Goal: Transaction & Acquisition: Purchase product/service

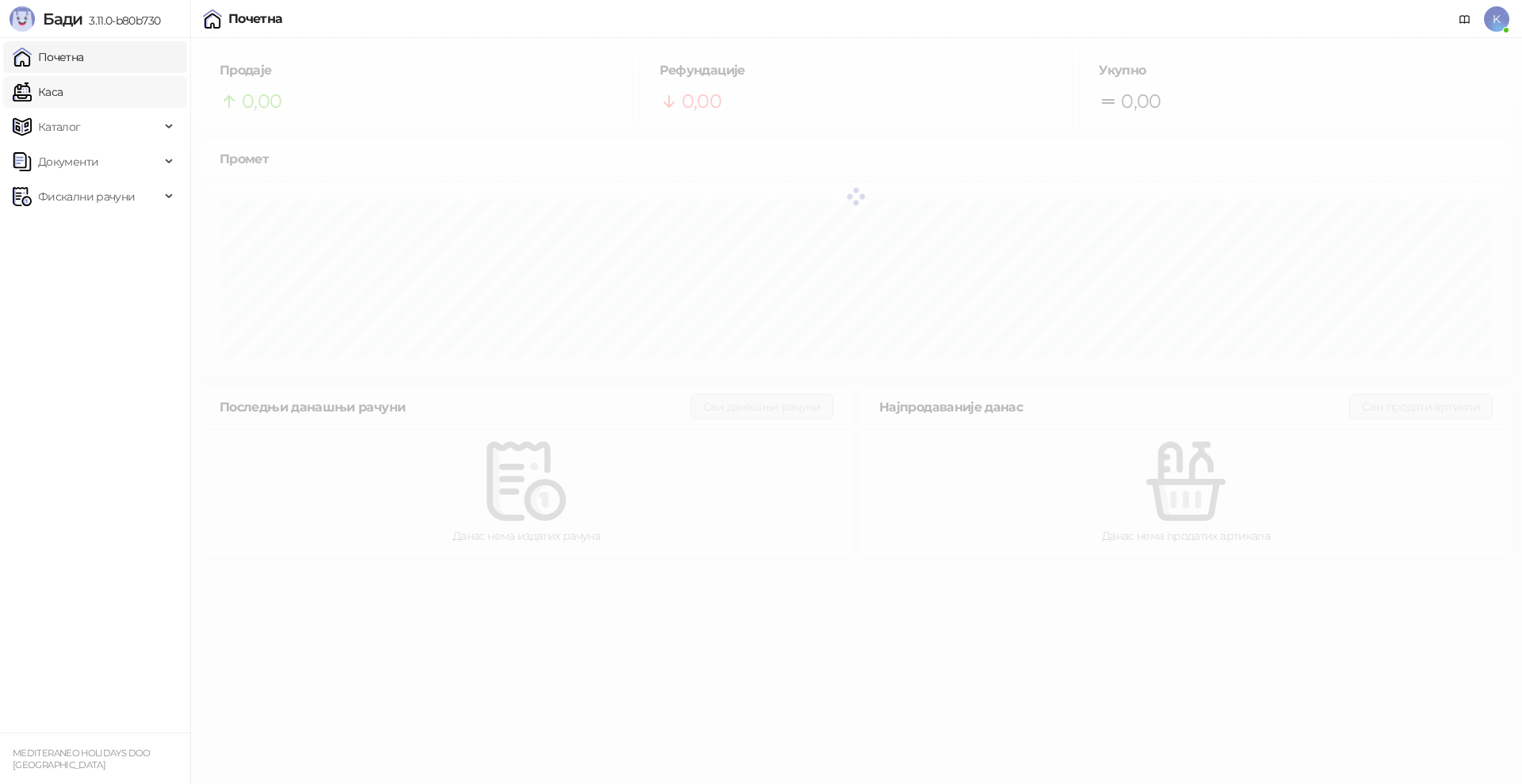
click at [63, 98] on link "Каса" at bounding box center [38, 92] width 50 height 31
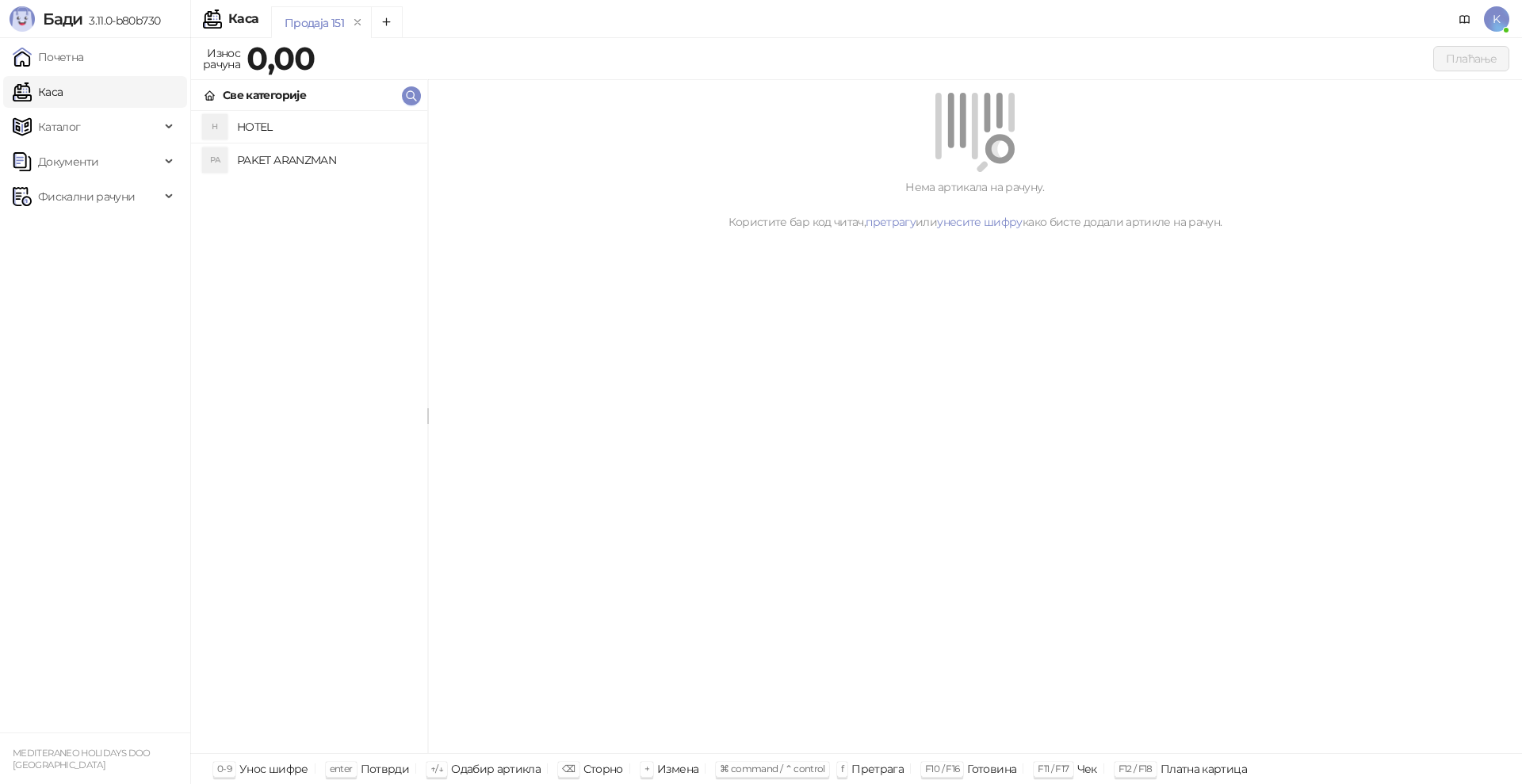
click at [312, 155] on h4 "PAKET ARANZMAN" at bounding box center [326, 160] width 178 height 26
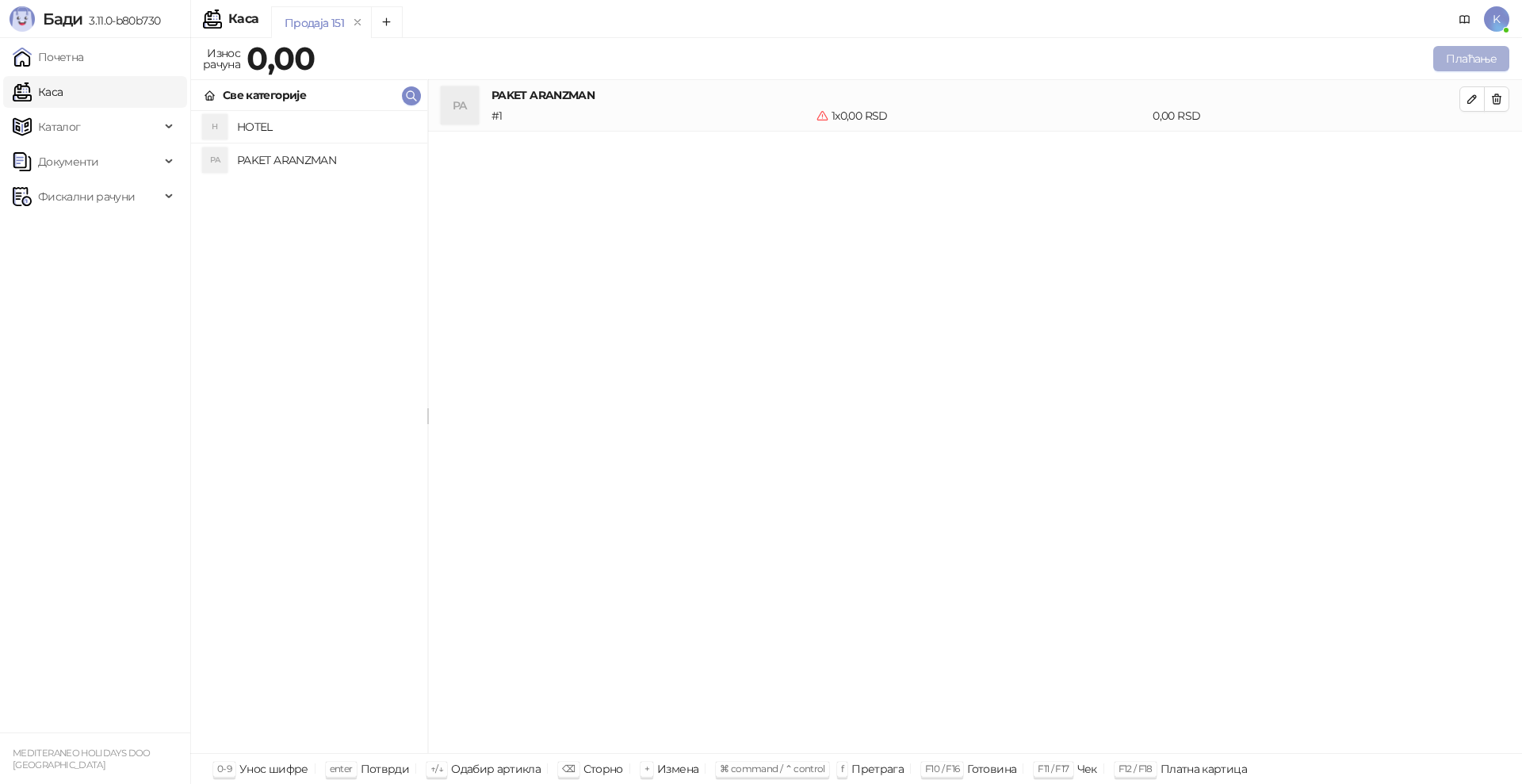
click at [1460, 71] on button "Плаћање" at bounding box center [1470, 59] width 76 height 26
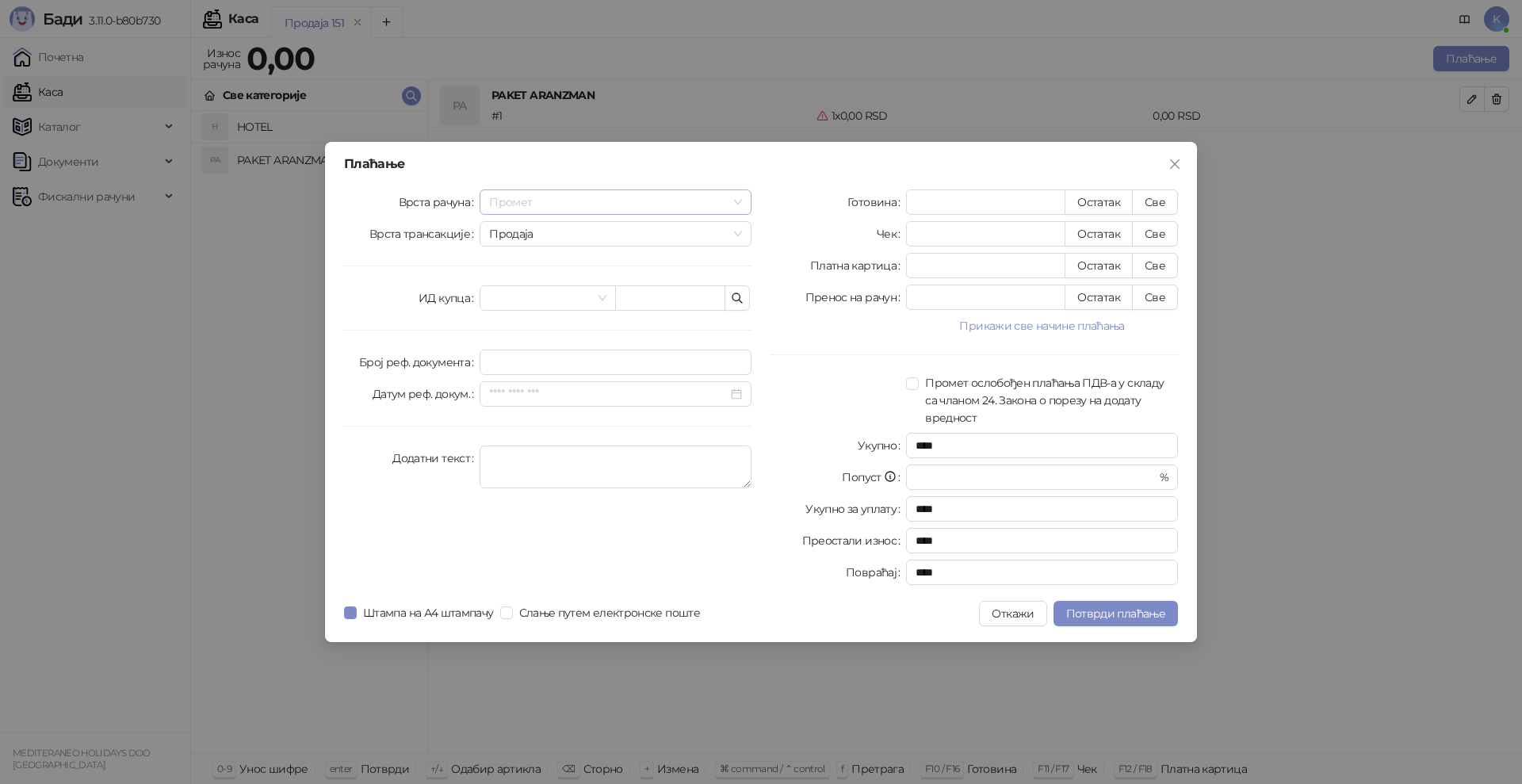
click at [532, 202] on span "Промет" at bounding box center [615, 202] width 253 height 24
click at [529, 306] on div "Аванс" at bounding box center [616, 309] width 247 height 17
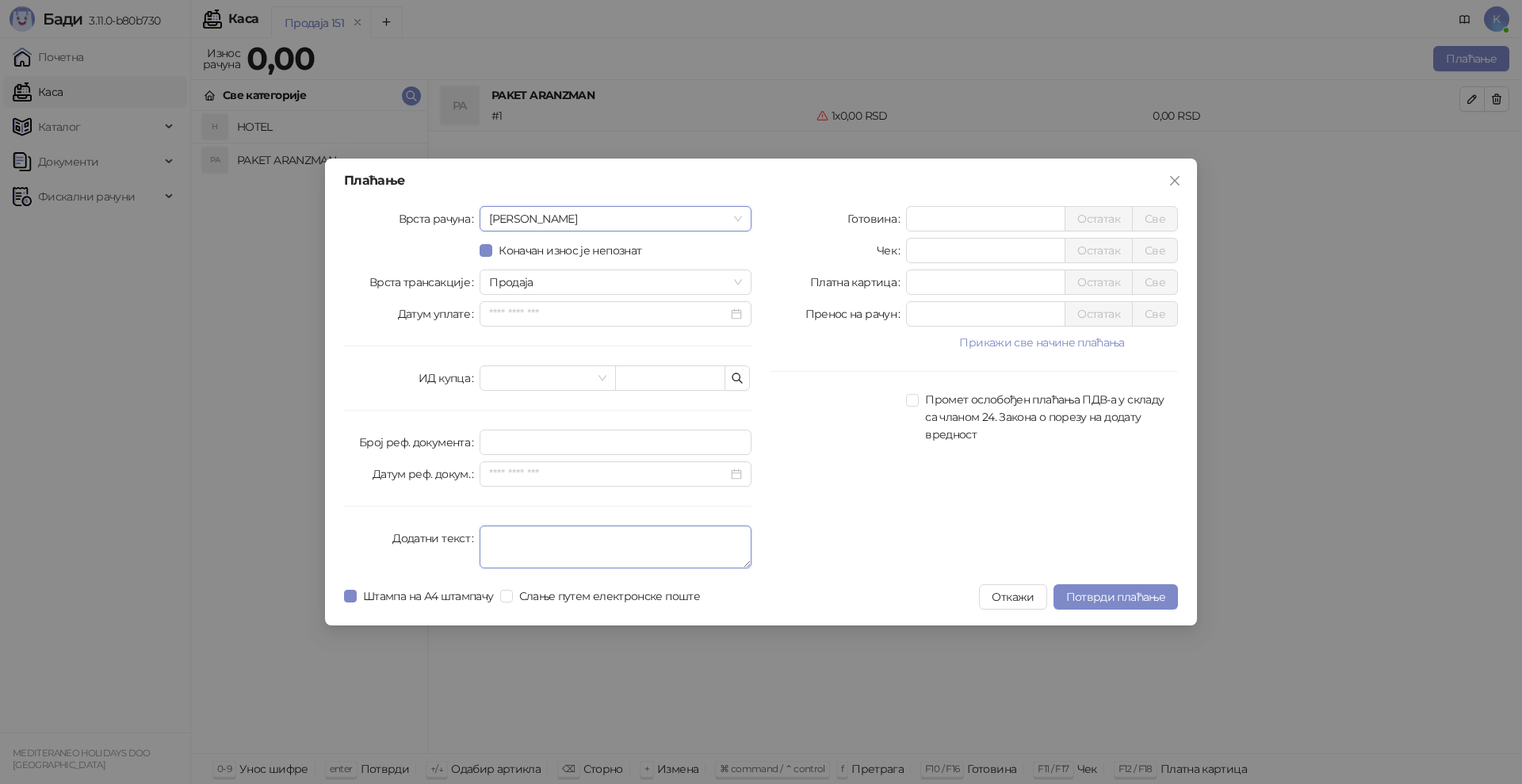
click at [503, 537] on textarea "Додатни текст" at bounding box center [615, 547] width 271 height 43
type textarea "*********"
drag, startPoint x: 945, startPoint y: 275, endPoint x: 911, endPoint y: 277, distance: 34.1
click at [935, 276] on input "*" at bounding box center [985, 282] width 157 height 24
type input "*****"
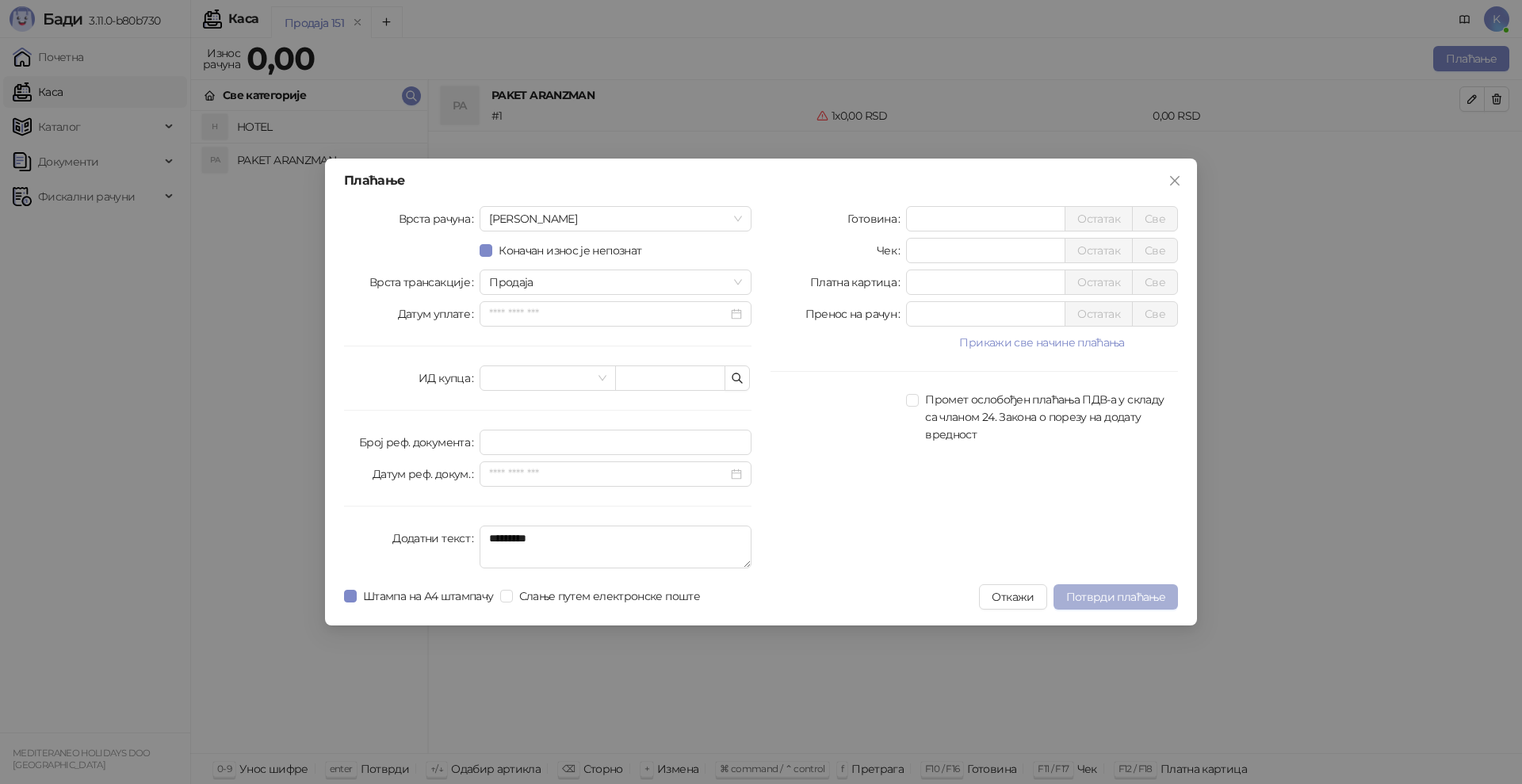
click at [1107, 604] on span "Потврди плаћање" at bounding box center [1116, 597] width 99 height 15
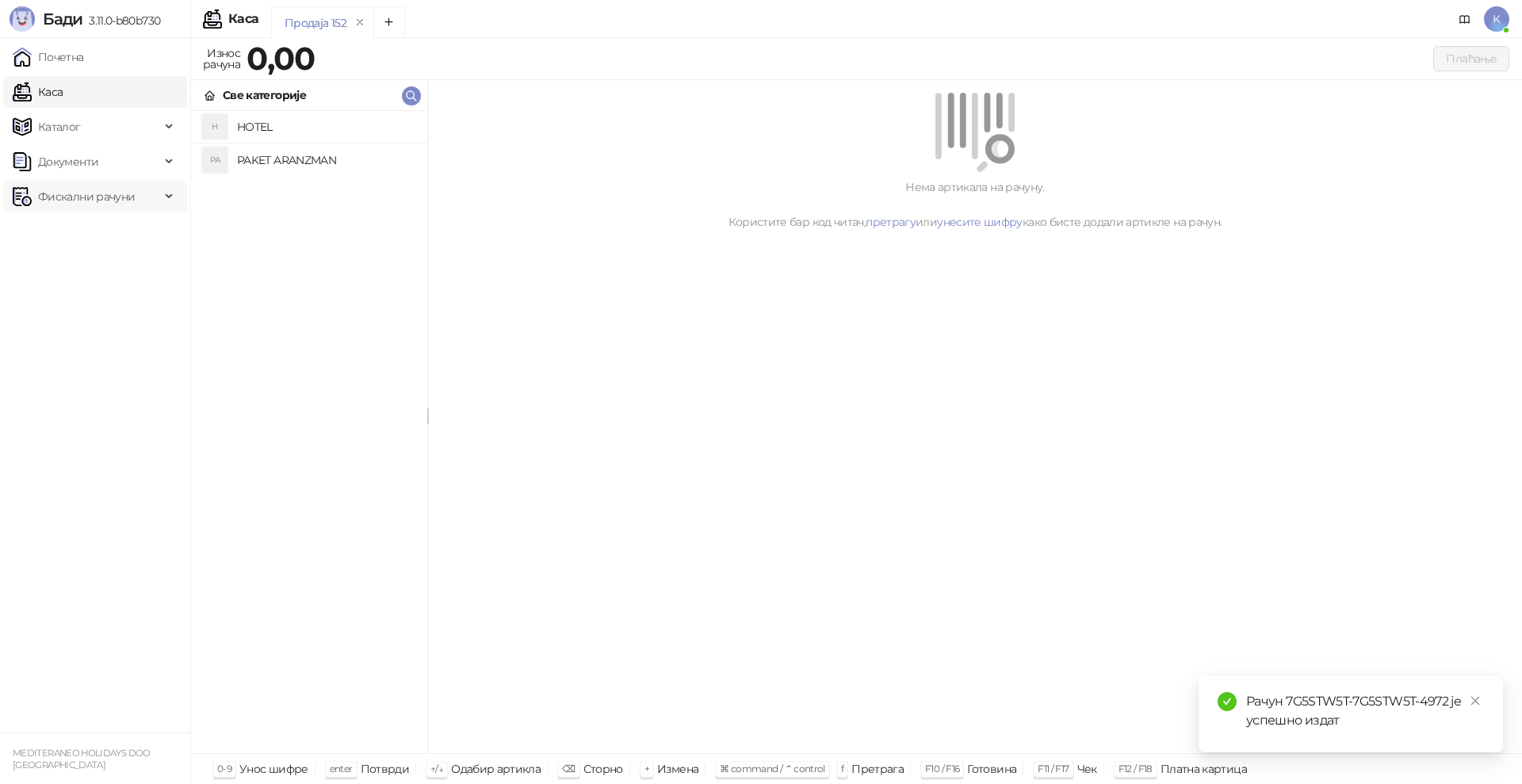
click at [82, 197] on span "Фискални рачуни" at bounding box center [86, 196] width 97 height 31
click at [73, 237] on link "Издати рачуни" at bounding box center [72, 231] width 106 height 31
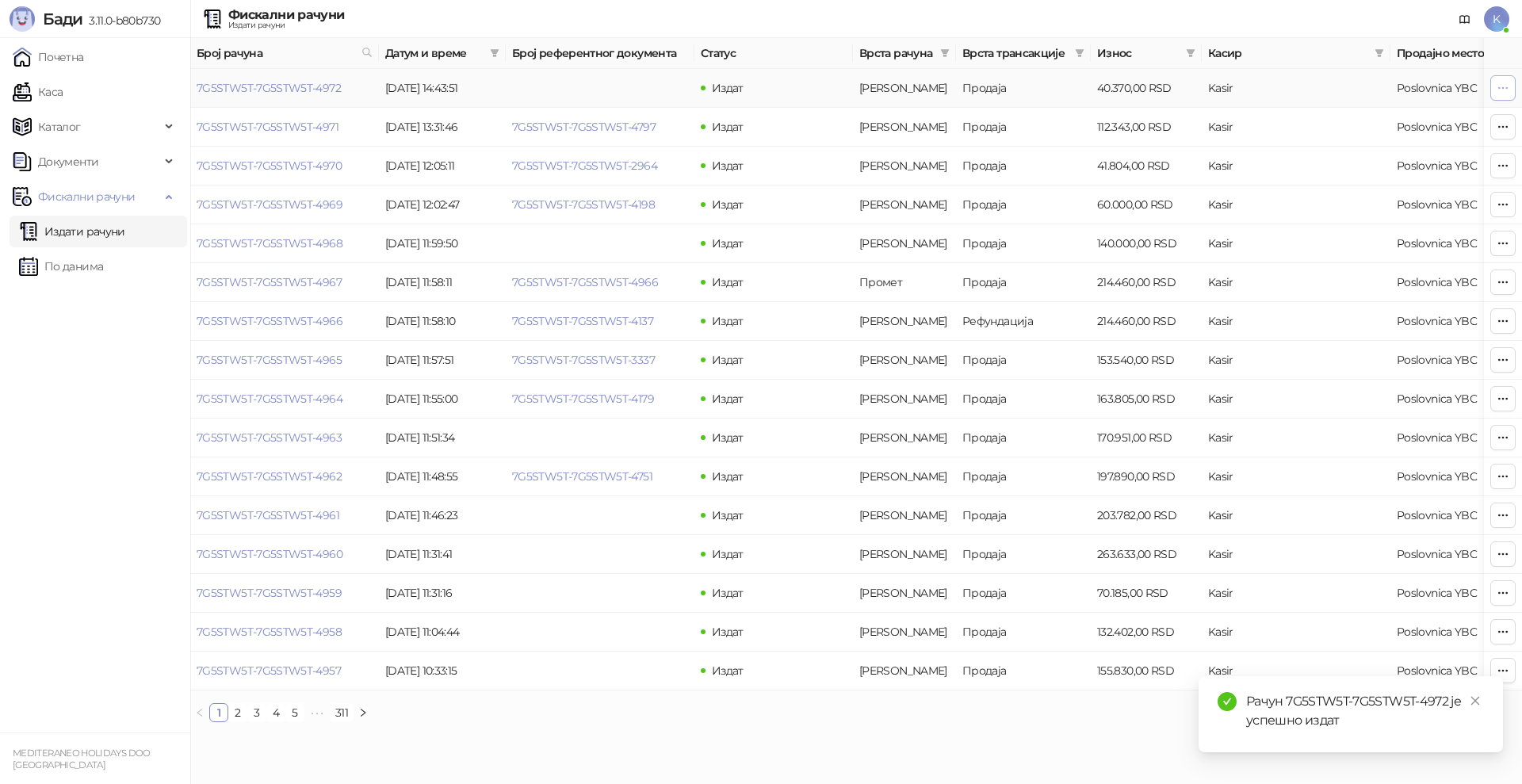
click at [1492, 88] on button "button" at bounding box center [1503, 88] width 26 height 26
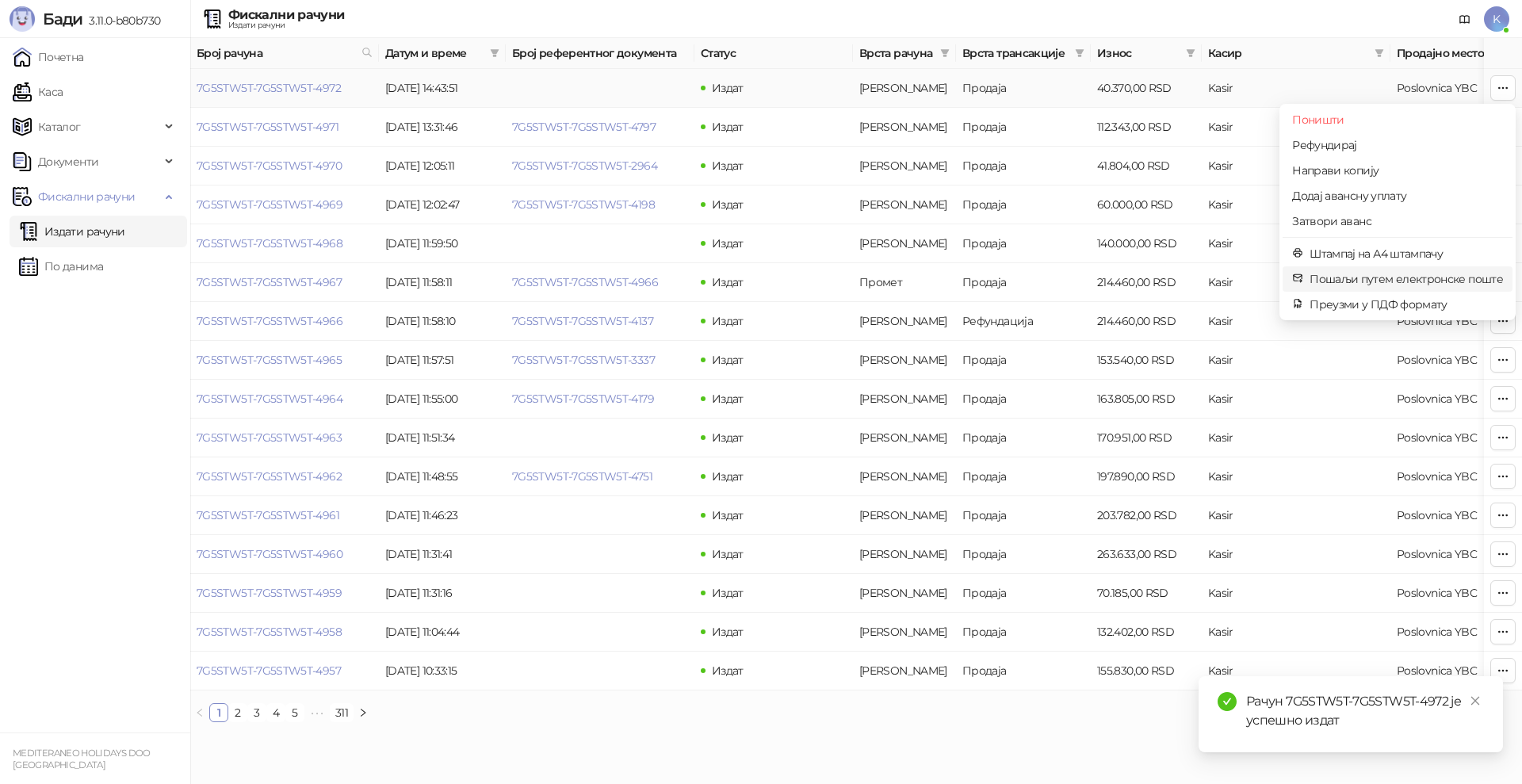
click at [1335, 279] on span "Пошаљи путем електронске поште" at bounding box center [1406, 279] width 193 height 17
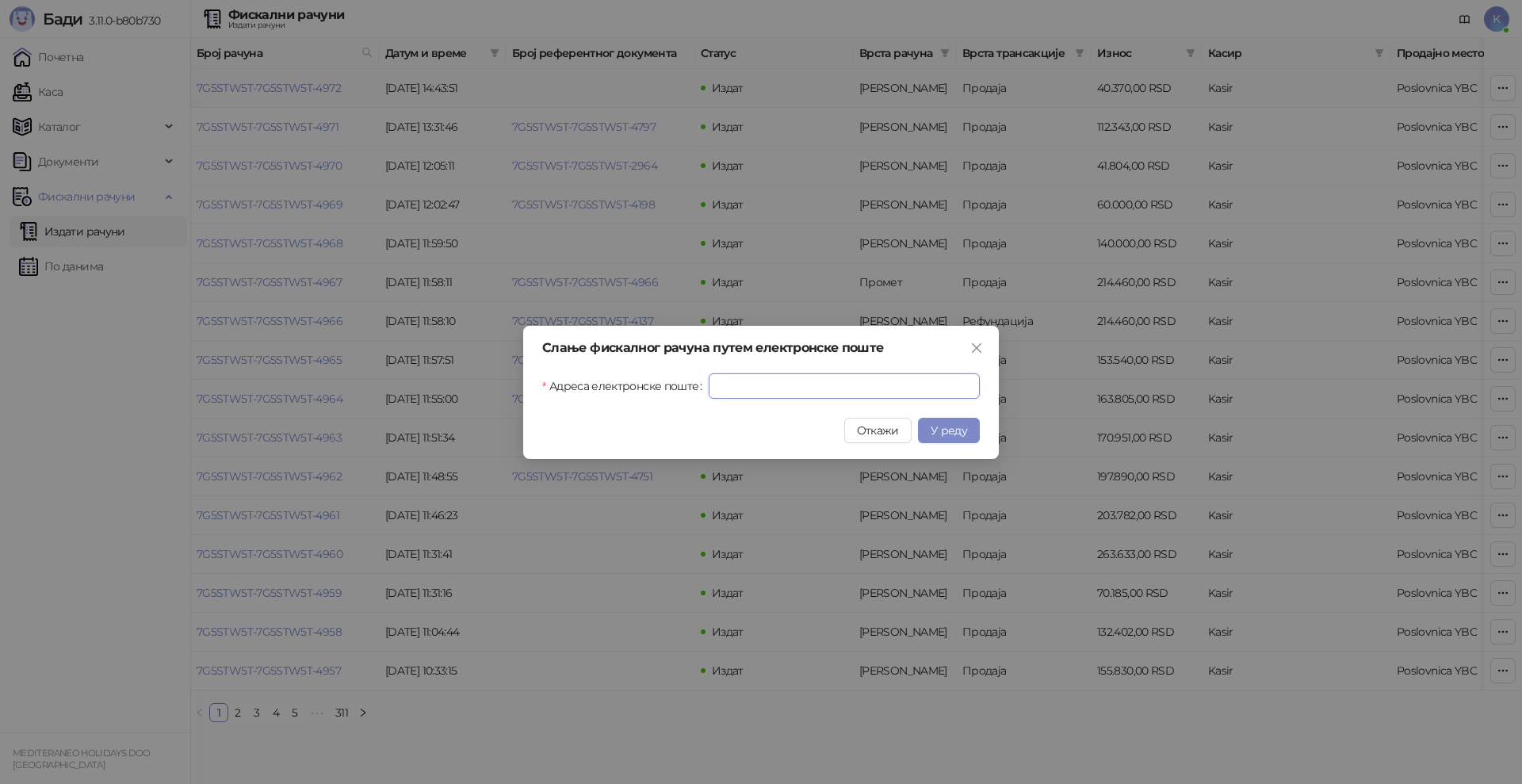
click at [779, 397] on input "Адреса електронске поште" at bounding box center [844, 386] width 271 height 26
paste input "**********"
type input "**********"
click at [943, 433] on span "У реду" at bounding box center [949, 431] width 37 height 15
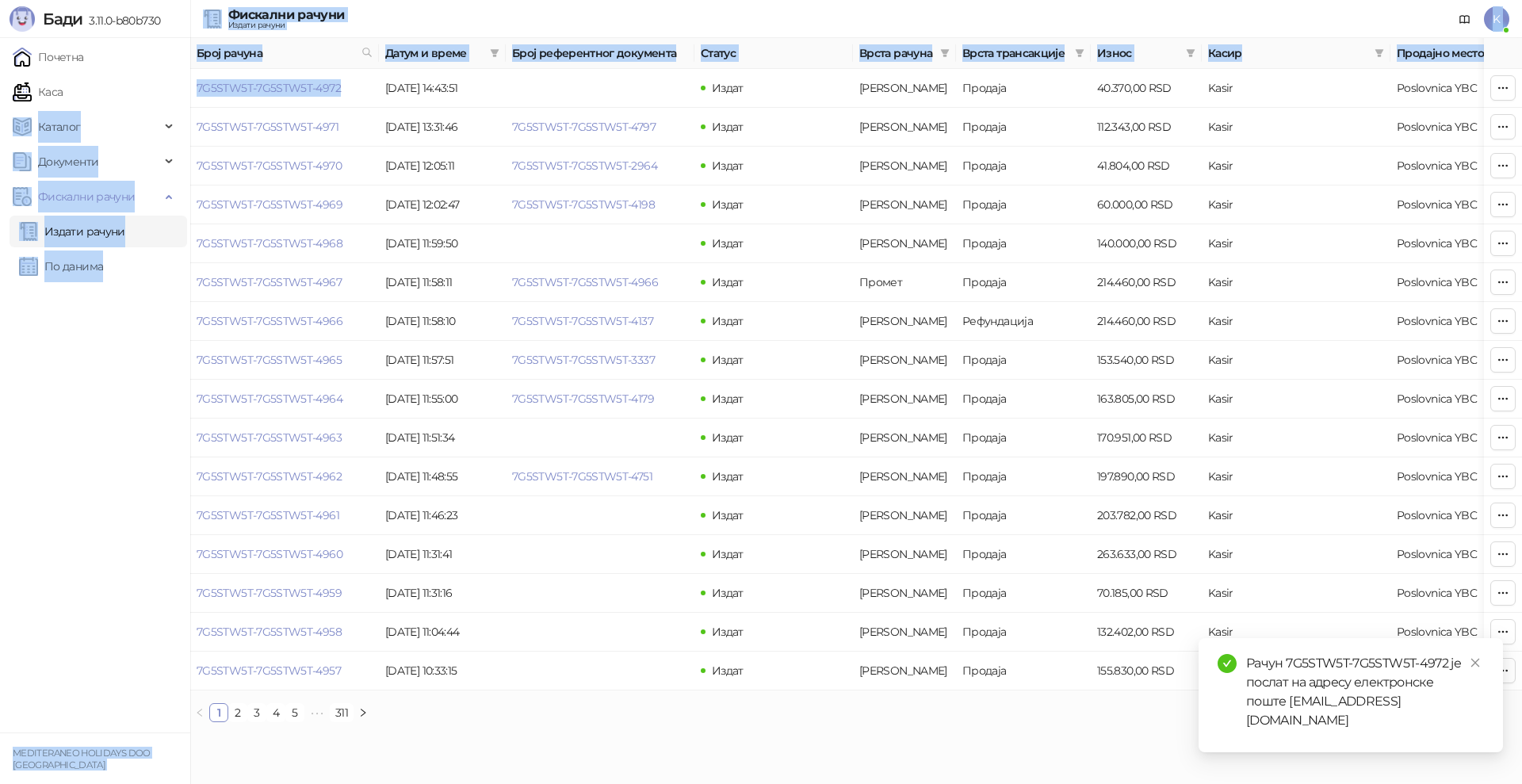
drag, startPoint x: 352, startPoint y: 88, endPoint x: 190, endPoint y: 88, distance: 162.0
click at [190, 88] on div "Бади 3.11.0-b80b730 Почетна Каса Каталог Документи Фискални рачуни Издати рачун…" at bounding box center [761, 367] width 1522 height 734
click at [89, 340] on ul "Почетна Каса Каталог Документи Фискални рачуни Издати рачуни По данима" at bounding box center [95, 385] width 190 height 695
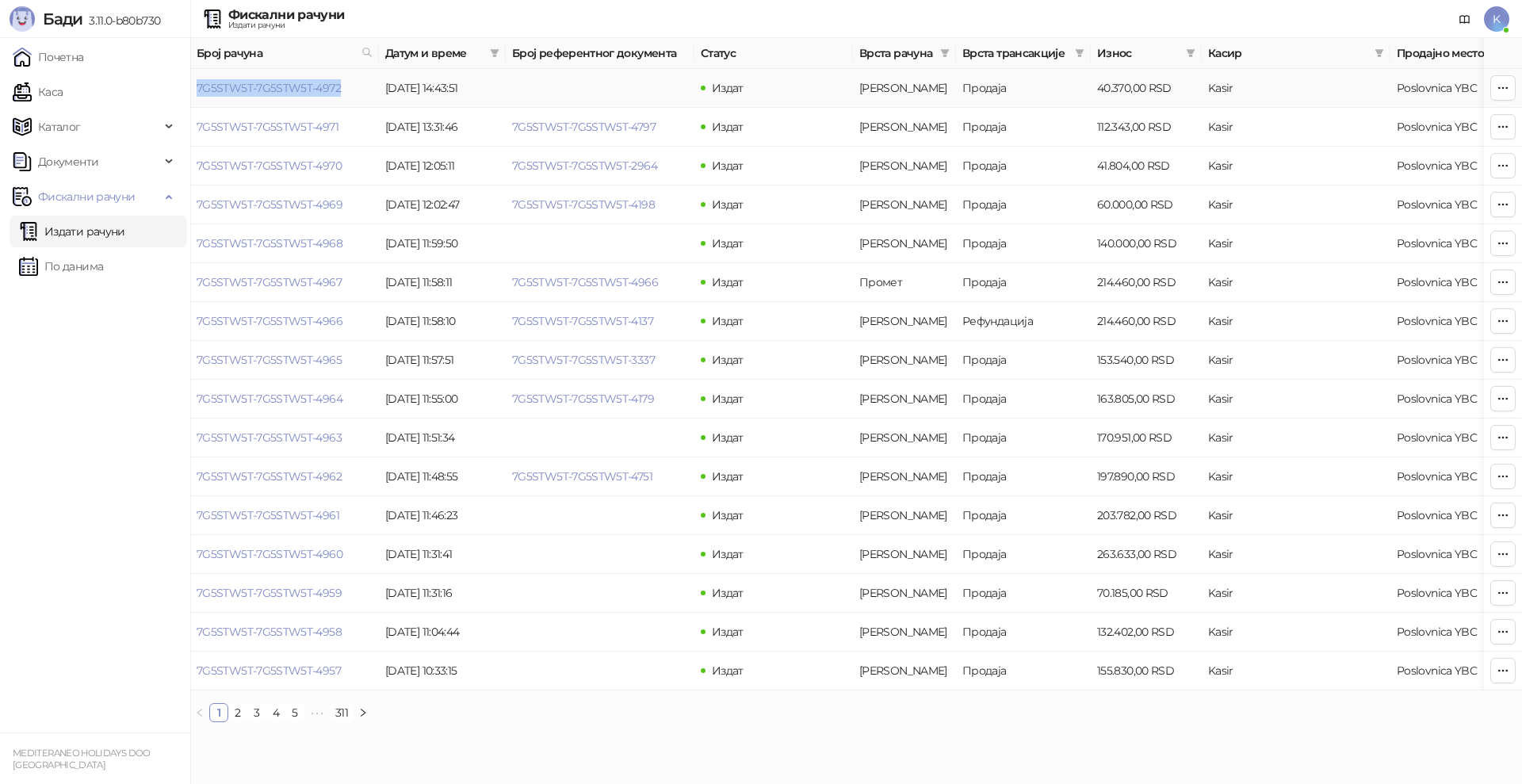
drag, startPoint x: 338, startPoint y: 92, endPoint x: 191, endPoint y: 89, distance: 147.0
click at [191, 89] on td "7G5STW5T-7G5STW5T-4972" at bounding box center [284, 88] width 189 height 39
click at [243, 91] on link "7G5STW5T-7G5STW5T-4972" at bounding box center [269, 88] width 144 height 15
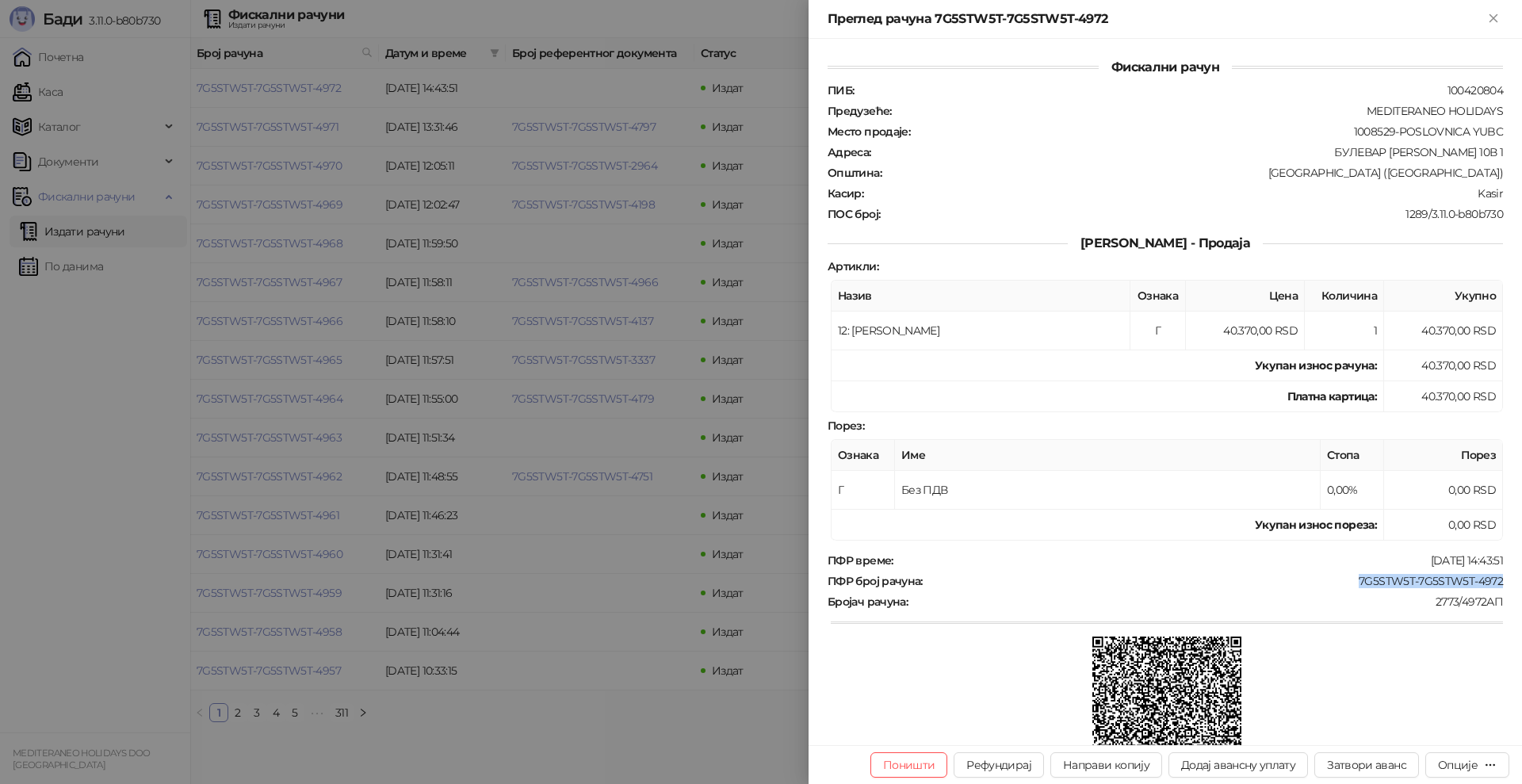
drag, startPoint x: 1344, startPoint y: 582, endPoint x: 1521, endPoint y: 581, distance: 177.0
click at [1521, 581] on div "Фискални рачун ПИБ : 100420804 Предузеће : MEDITERANEO HOLIDAYS Место продаје :…" at bounding box center [1165, 391] width 713 height 706
copy div "7G5STW5T-7G5STW5T-4972"
click at [1495, 24] on icon "Close" at bounding box center [1493, 18] width 15 height 15
